Goal: Use online tool/utility: Utilize a website feature to perform a specific function

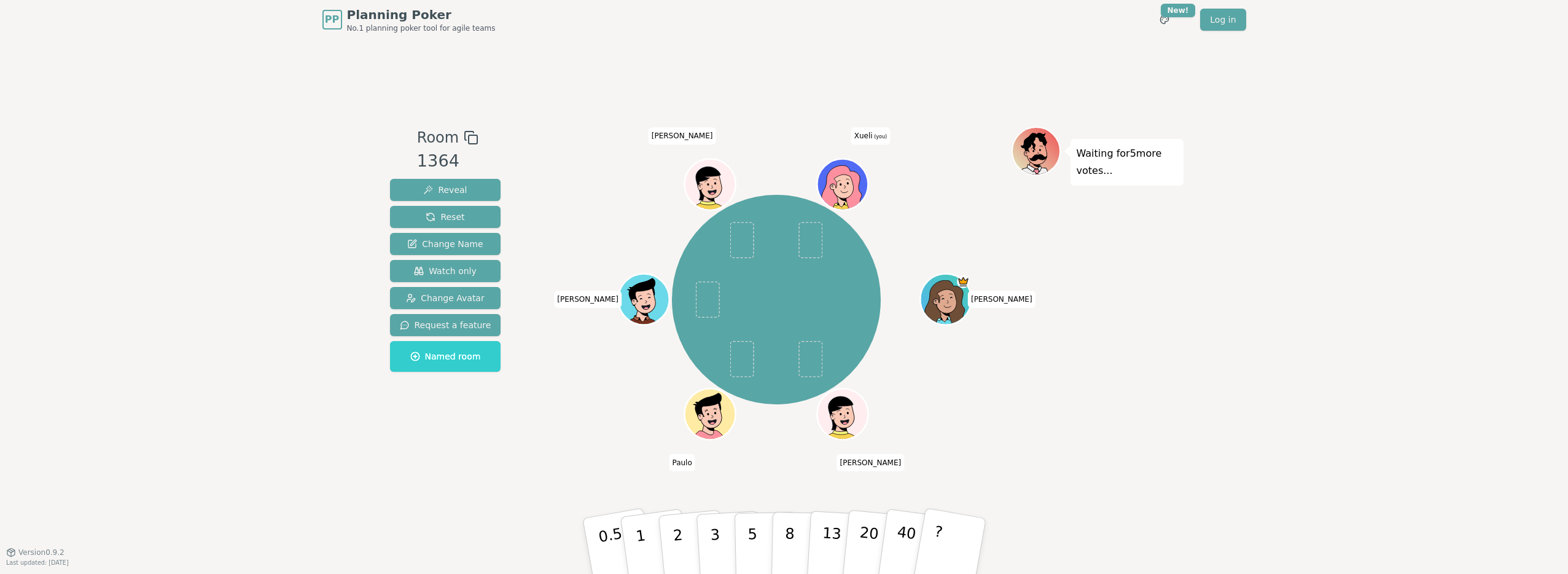
click at [17, 108] on div "PP Planning Poker No.1 planning poker tool for agile teams Toggle theme New! Lo…" at bounding box center [784, 287] width 1568 height 574
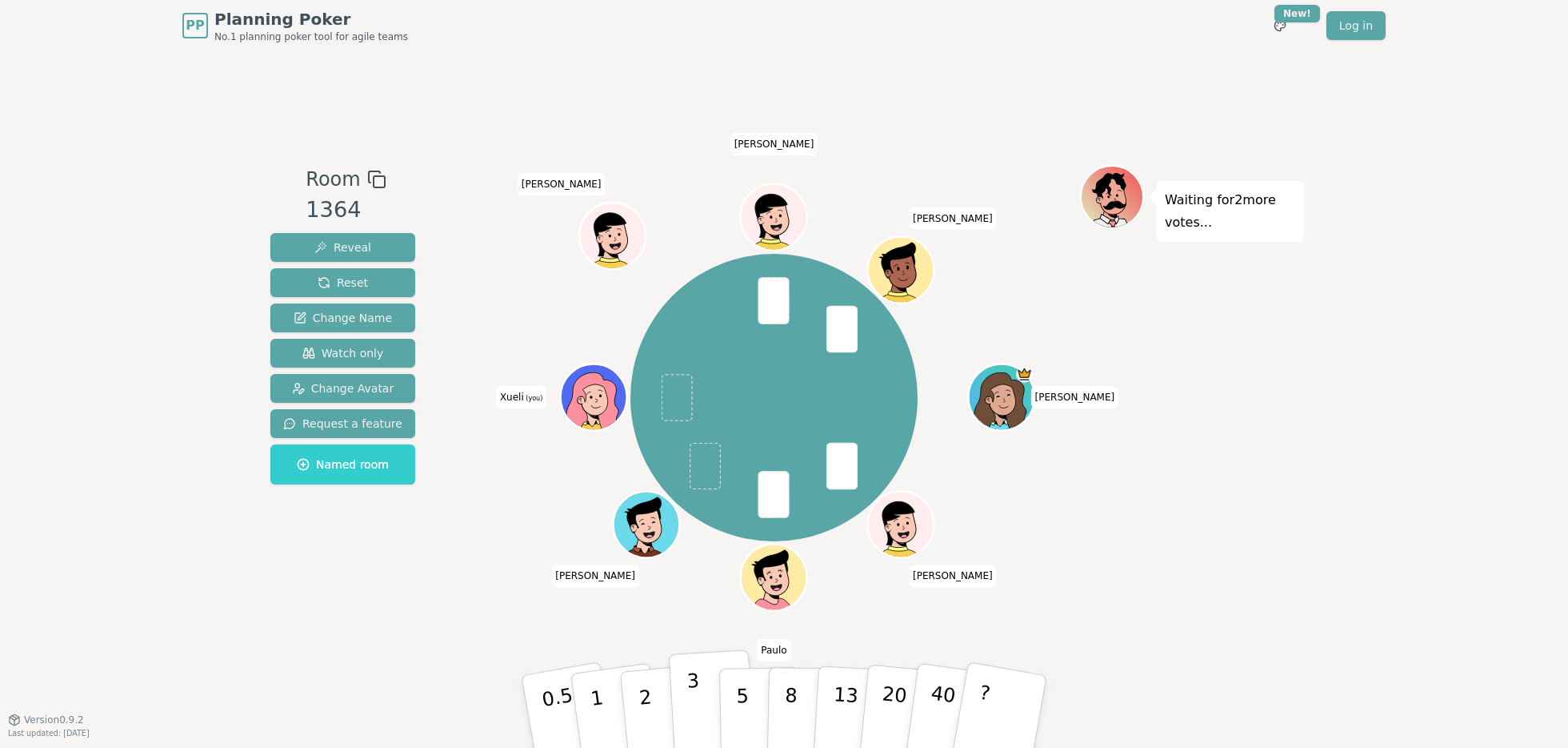
click at [695, 702] on p "3" at bounding box center [695, 713] width 18 height 88
click at [693, 694] on p "3" at bounding box center [695, 713] width 18 height 88
click at [709, 702] on button "3" at bounding box center [713, 711] width 88 height 125
click at [796, 713] on button "8" at bounding box center [809, 711] width 82 height 122
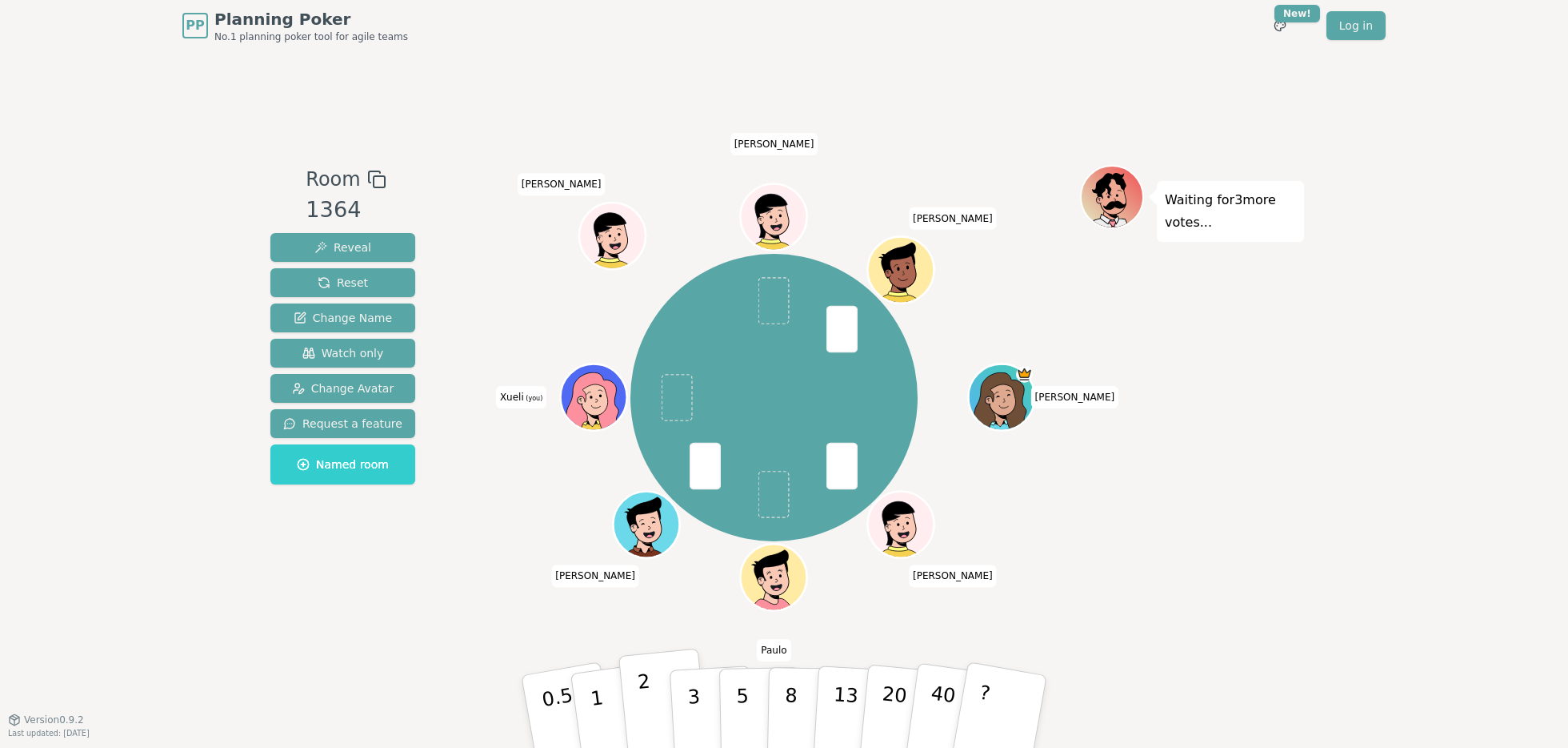
click at [650, 700] on button "2" at bounding box center [664, 711] width 91 height 127
click at [702, 702] on button "3" at bounding box center [713, 711] width 88 height 125
click at [641, 697] on p "2" at bounding box center [648, 714] width 21 height 88
click at [759, 677] on button "5" at bounding box center [761, 711] width 82 height 122
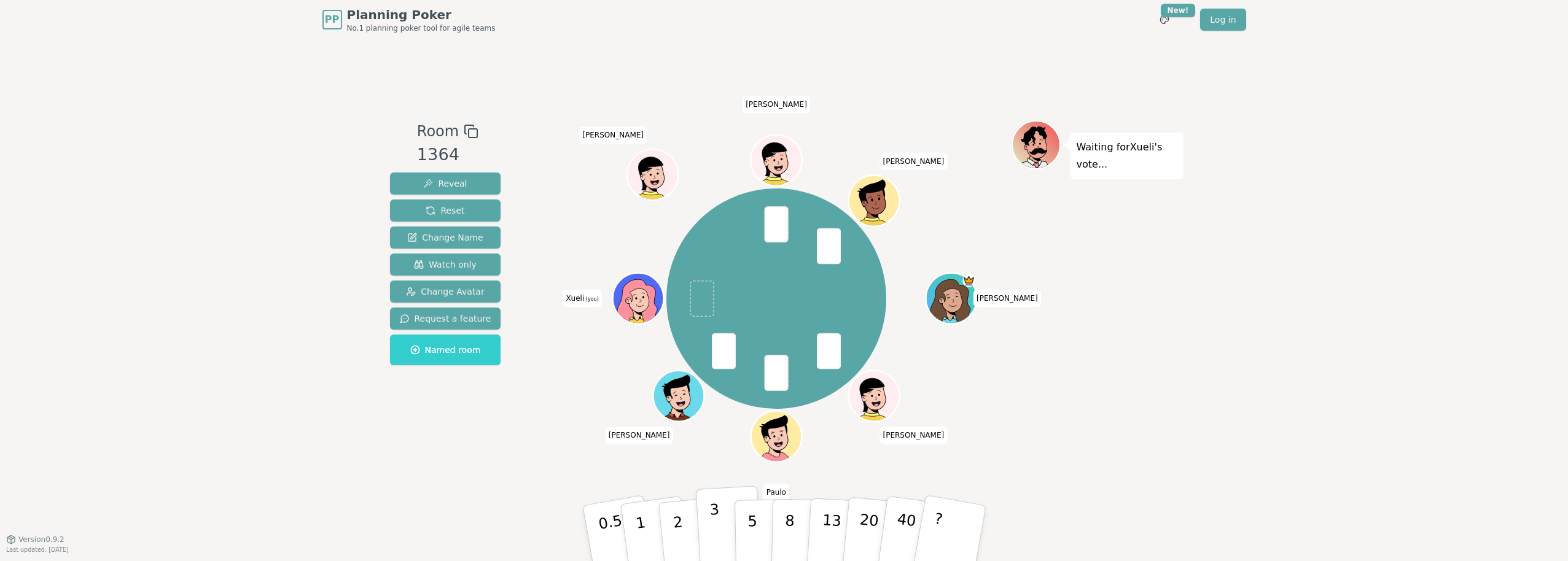
click at [705, 519] on button "3" at bounding box center [729, 533] width 67 height 96
click at [683, 525] on button "2" at bounding box center [692, 533] width 70 height 97
click at [710, 525] on p "3" at bounding box center [716, 535] width 13 height 67
click at [667, 519] on button "2" at bounding box center [692, 533] width 70 height 97
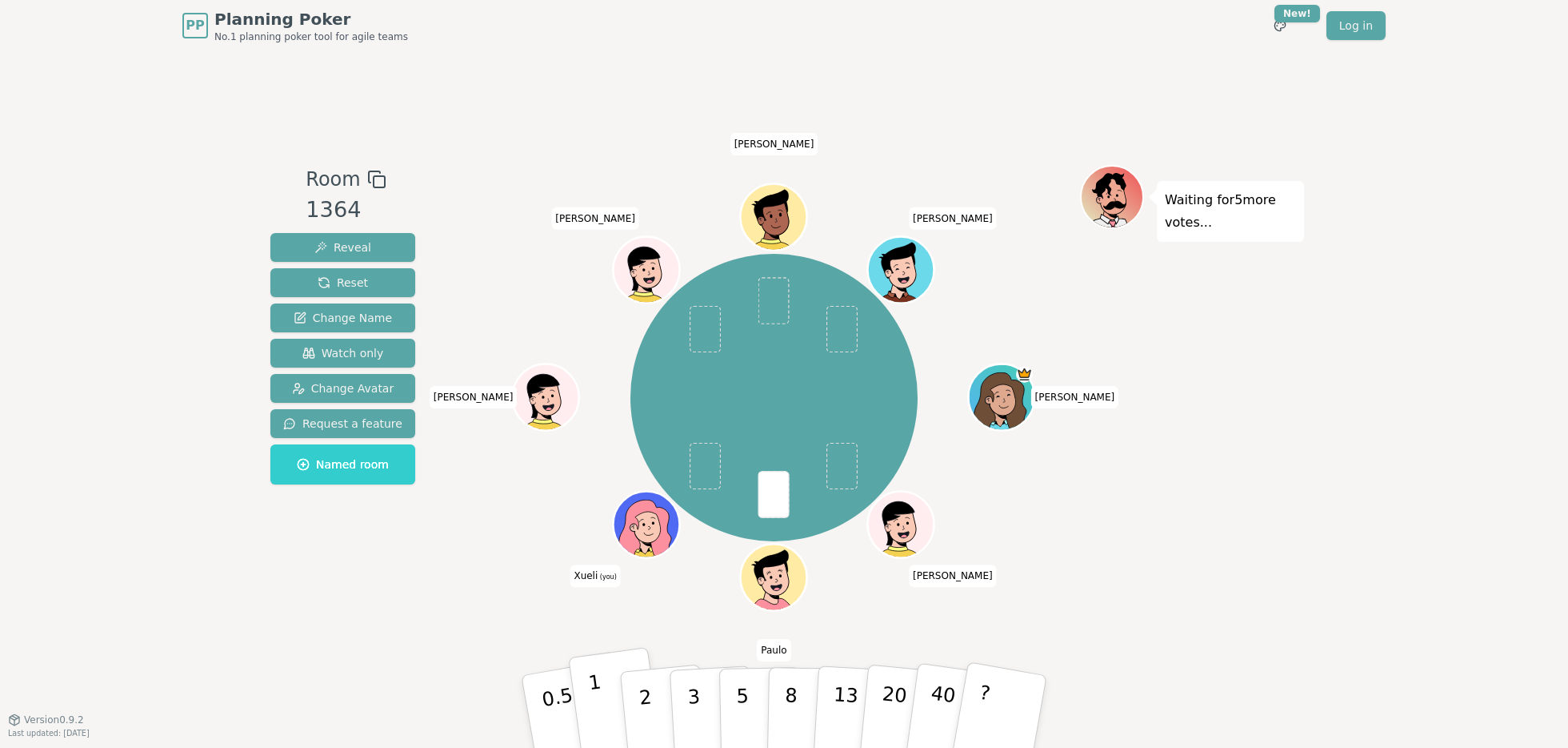
click at [588, 709] on button "1" at bounding box center [615, 711] width 95 height 130
click at [592, 697] on p "1" at bounding box center [599, 714] width 24 height 88
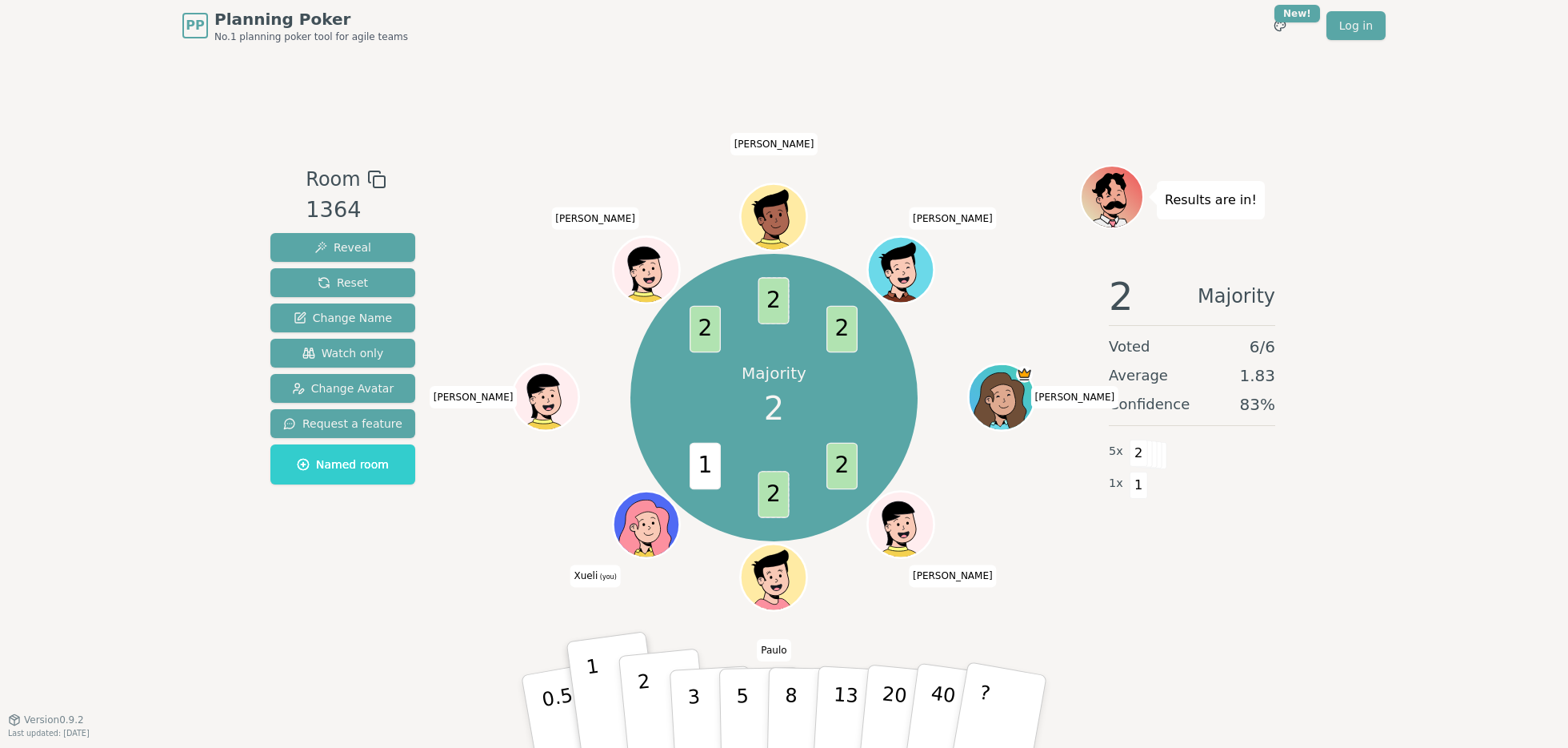
click at [644, 699] on p "2" at bounding box center [648, 714] width 21 height 88
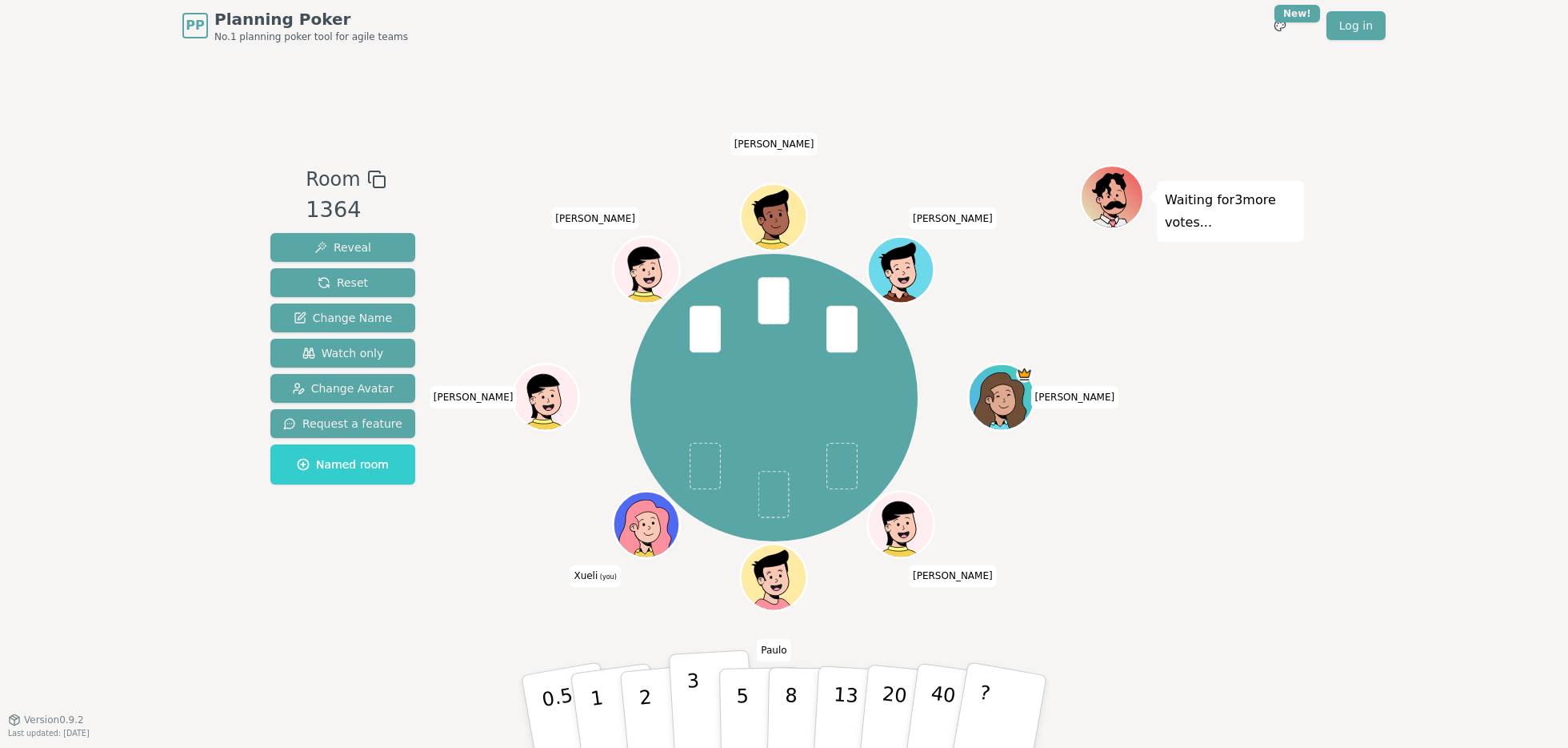
click at [698, 695] on p "3" at bounding box center [695, 713] width 18 height 88
click at [649, 705] on p "2" at bounding box center [648, 714] width 21 height 88
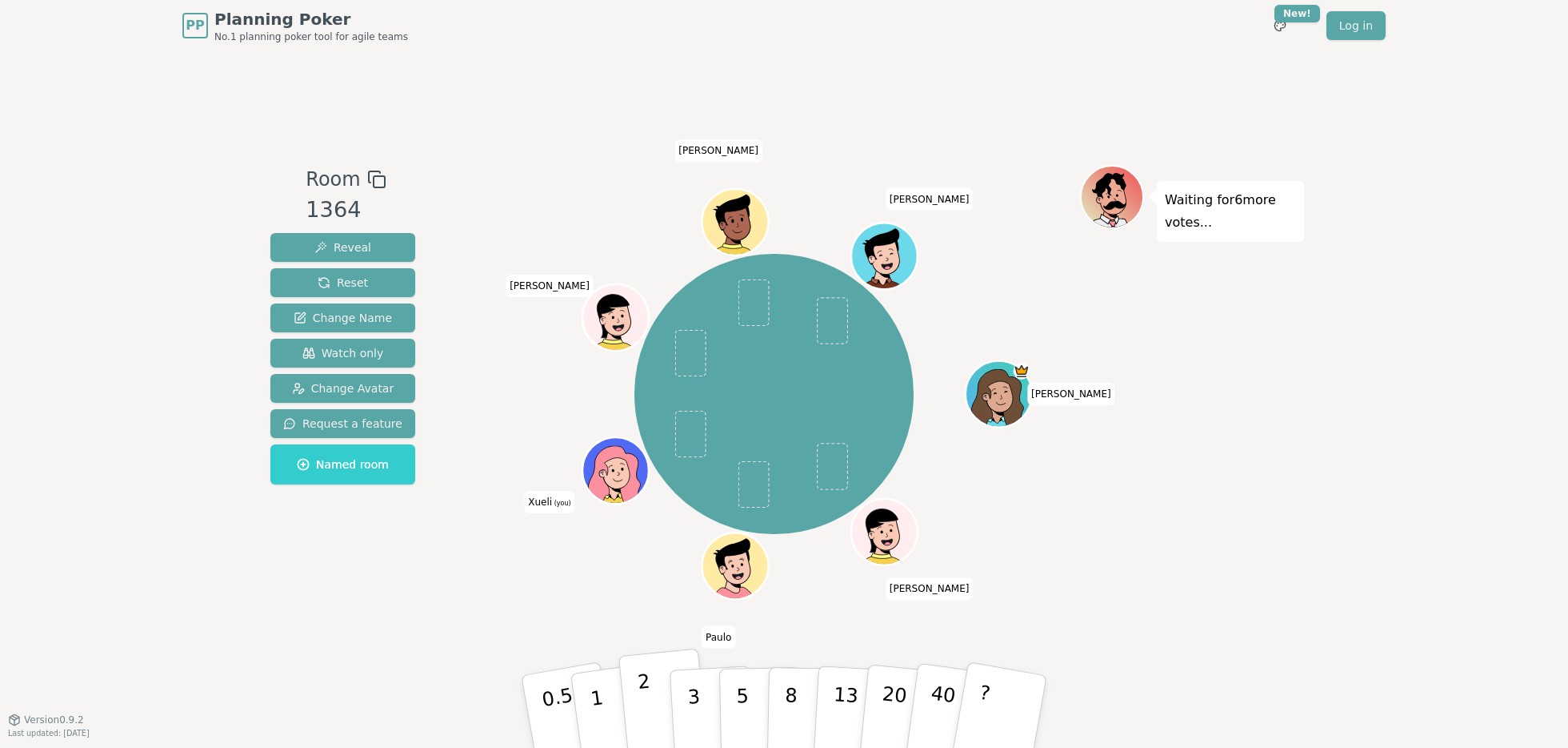
click at [649, 694] on p "2" at bounding box center [648, 714] width 21 height 88
click at [1080, 545] on div "Waiting for 4 more votes..." at bounding box center [1192, 385] width 224 height 441
click at [609, 714] on button "1" at bounding box center [615, 711] width 95 height 130
click at [648, 705] on p "2" at bounding box center [648, 714] width 21 height 88
click at [608, 702] on button "1" at bounding box center [615, 711] width 95 height 130
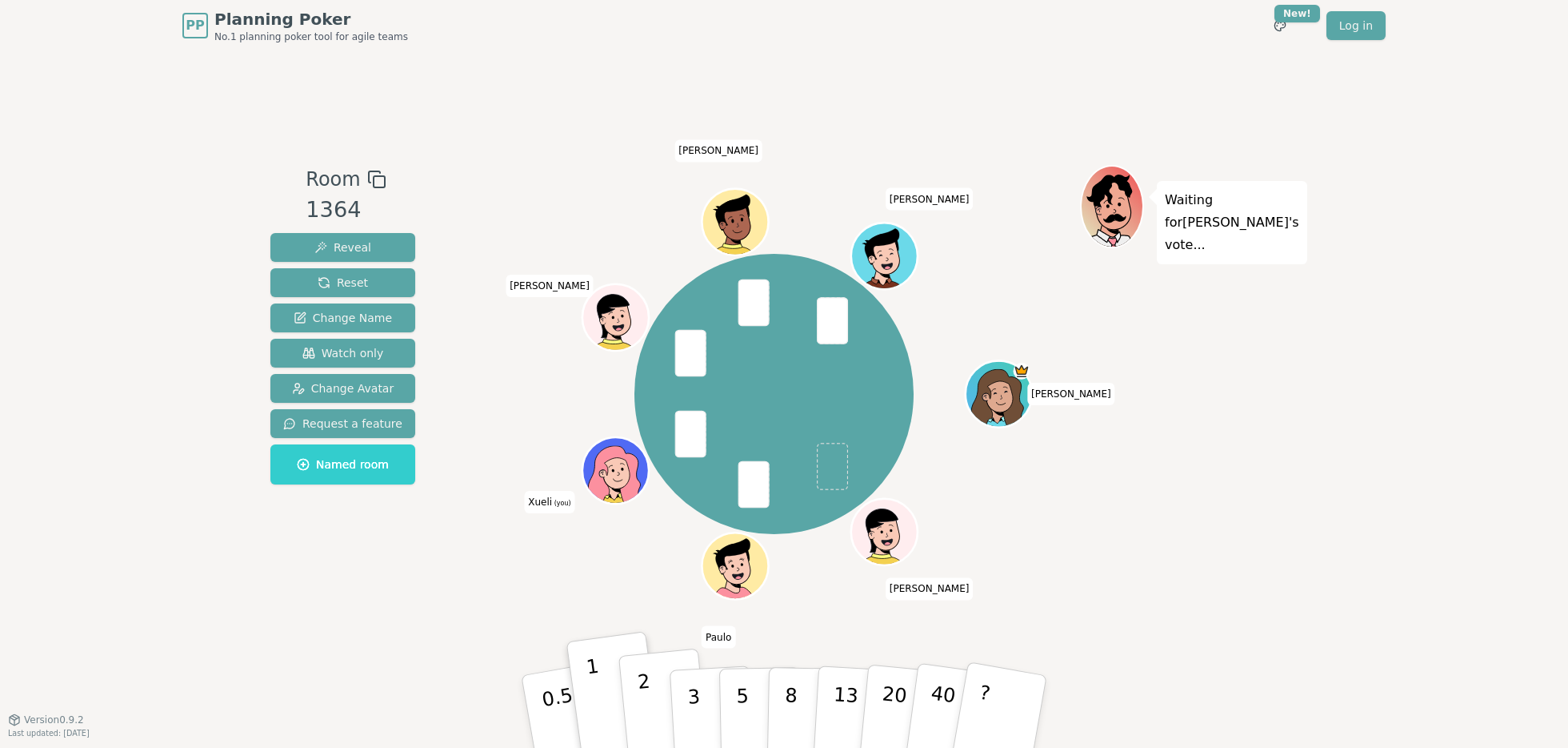
click at [650, 718] on p "2" at bounding box center [648, 714] width 21 height 88
click at [650, 716] on p "2" at bounding box center [648, 714] width 21 height 88
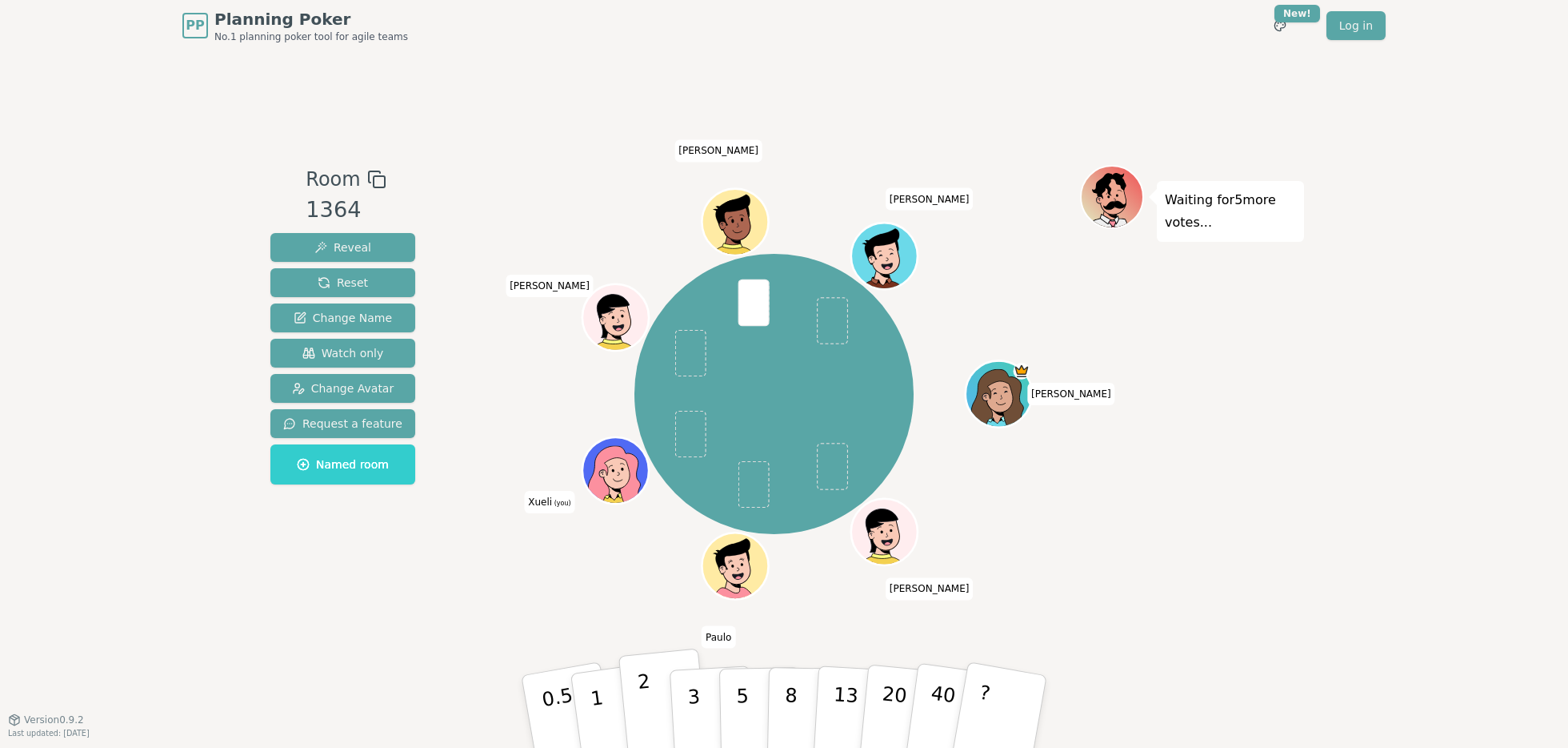
click at [656, 696] on button "2" at bounding box center [664, 711] width 91 height 127
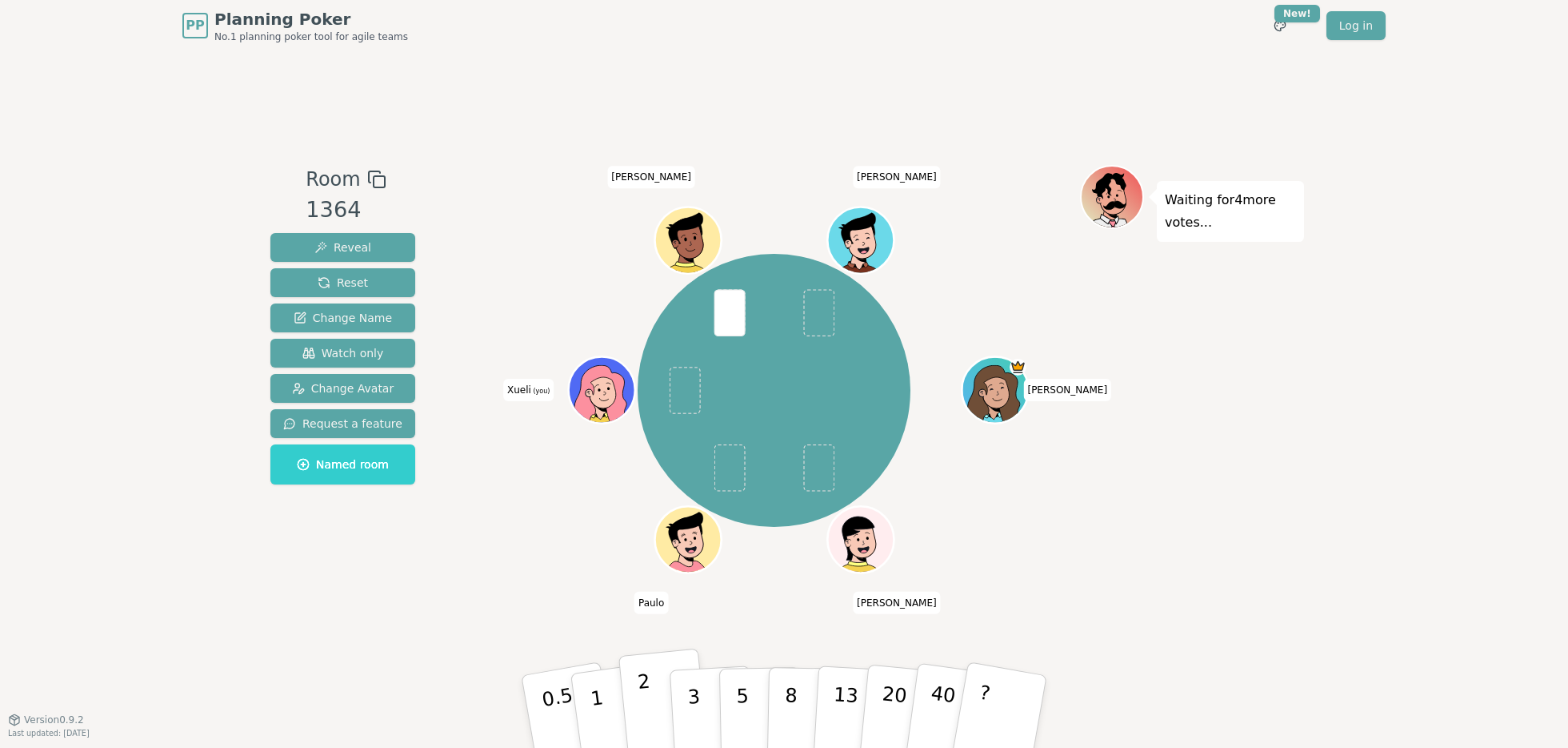
click at [656, 695] on button "2" at bounding box center [664, 711] width 91 height 127
